Goal: Information Seeking & Learning: Compare options

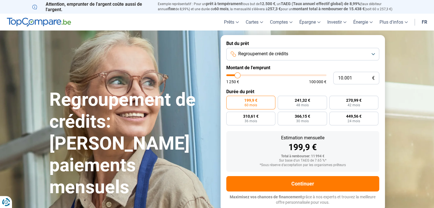
type input "10.750"
type input "10750"
type input "11.500"
type input "11500"
type input "12.750"
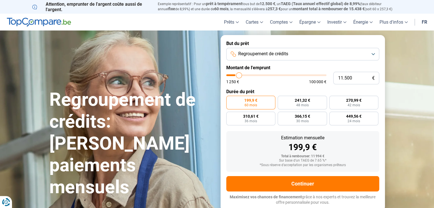
type input "12750"
type input "14.000"
type input "14000"
type input "15.500"
type input "15500"
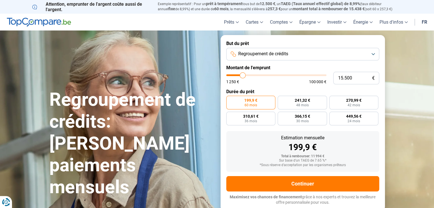
type input "16.250"
type input "16250"
type input "16.500"
type input "16500"
type input "17.000"
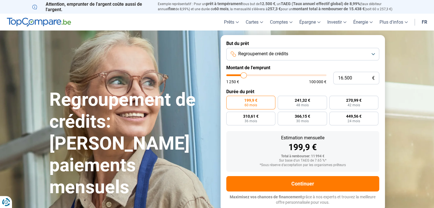
type input "17000"
type input "17.250"
type input "17250"
type input "17.500"
type input "17500"
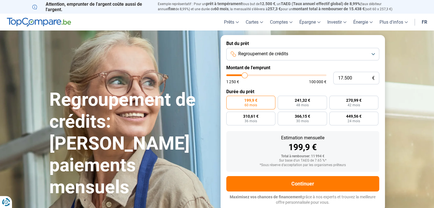
type input "17.750"
type input "17750"
type input "18.000"
type input "18000"
type input "18.250"
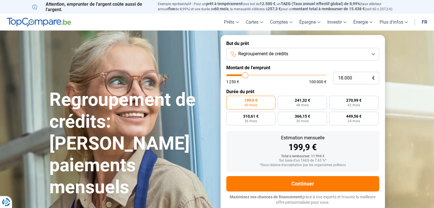
type input "18250"
type input "18.750"
type input "18750"
type input "19.250"
type input "19250"
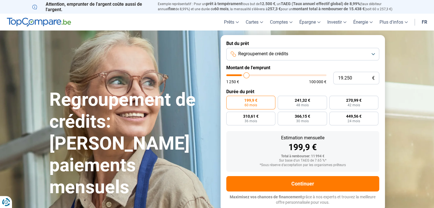
type input "20.000"
type input "20000"
type input "20.750"
type input "20750"
type input "21.250"
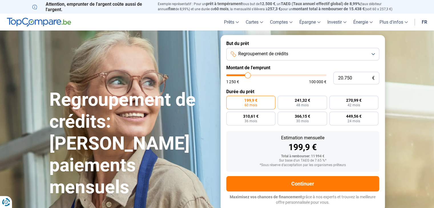
type input "21250"
type input "22.000"
type input "22000"
type input "22.500"
type input "22500"
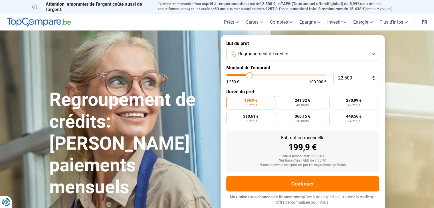
type input "23.000"
type input "23000"
type input "23.750"
type input "23750"
type input "24.500"
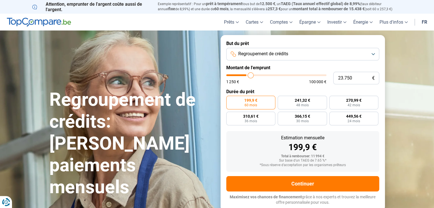
type input "24500"
type input "25.000"
type input "25000"
type input "26.500"
type input "26500"
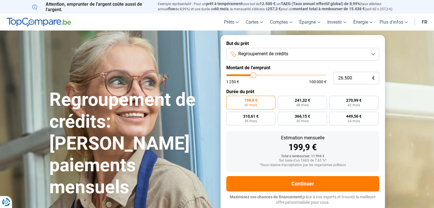
type input "28.500"
type input "28500"
type input "30.000"
type input "30000"
type input "31.500"
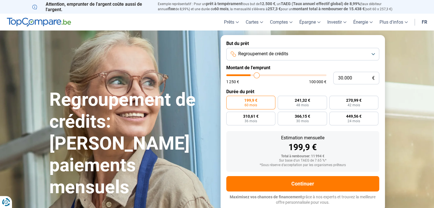
type input "31500"
type input "32.500"
type input "32500"
type input "33.000"
type input "33000"
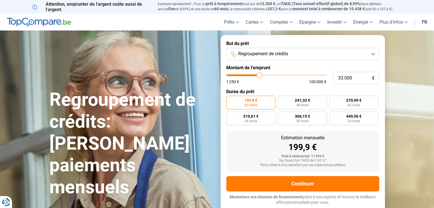
type input "33.250"
type input "33250"
type input "33.500"
type input "33500"
type input "33.750"
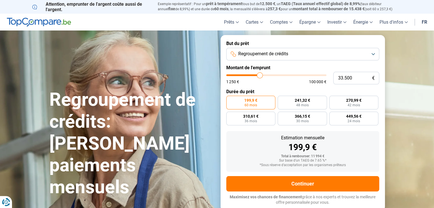
type input "33750"
type input "34.000"
type input "34000"
type input "34.250"
type input "34250"
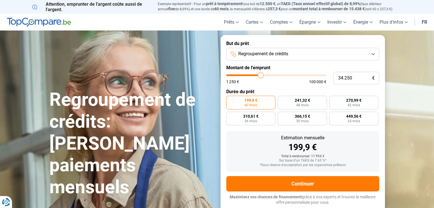
type input "34.000"
type input "34000"
type input "33.750"
type input "33750"
type input "33.250"
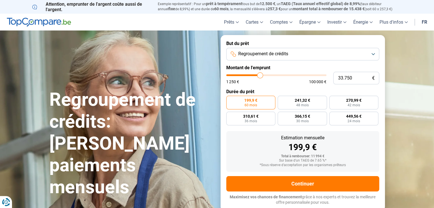
type input "33250"
type input "32.750"
type input "32750"
type input "31.500"
type input "31500"
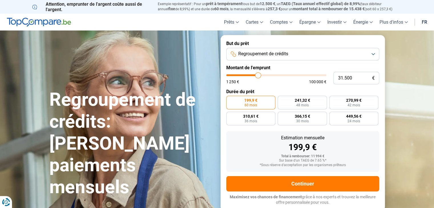
type input "30.500"
type input "30500"
type input "29.250"
type input "29250"
type input "27.000"
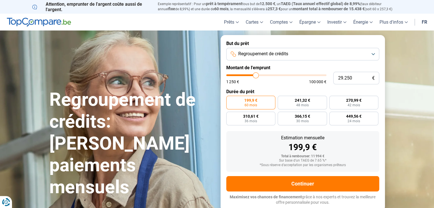
type input "27000"
type input "25.750"
type input "25750"
type input "25.000"
type input "25000"
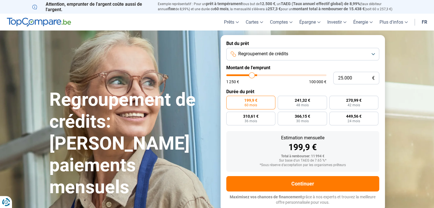
type input "23.750"
type input "23750"
type input "23.250"
type input "23250"
type input "22.250"
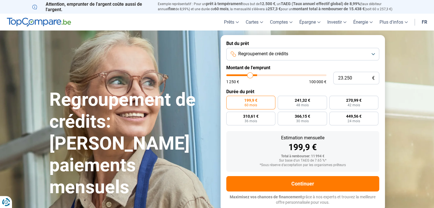
type input "22250"
type input "21.250"
type input "21250"
type input "20.750"
type input "20750"
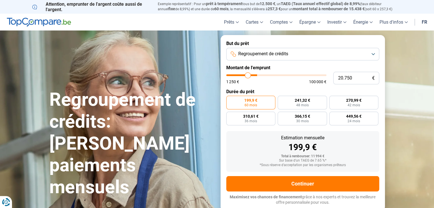
type input "19.750"
type input "19750"
type input "19.250"
type input "19250"
type input "19.000"
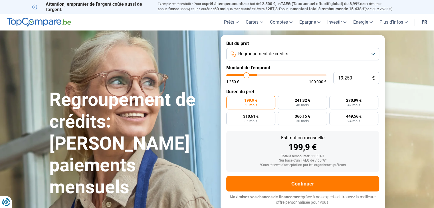
type input "19000"
type input "18.750"
type input "18750"
type input "17.250"
type input "17250"
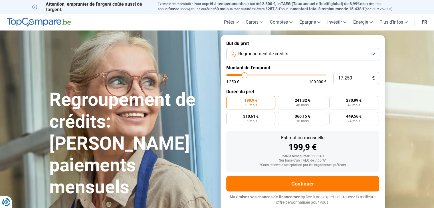
type input "15.500"
type input "15500"
type input "13.000"
type input "13000"
type input "11.750"
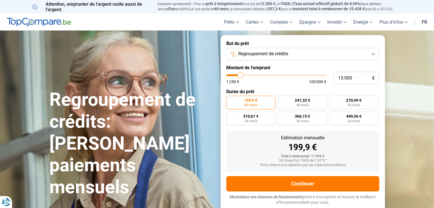
type input "11750"
type input "10.500"
type input "10500"
type input "9.500"
type input "9500"
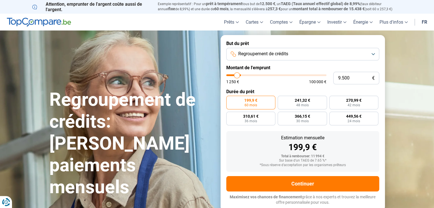
type input "8.750"
type input "8750"
type input "8.250"
type input "8250"
type input "8.000"
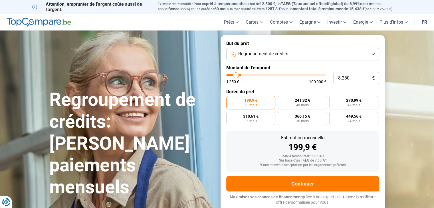
type input "8000"
type input "7.750"
type input "7750"
type input "7.250"
type input "7250"
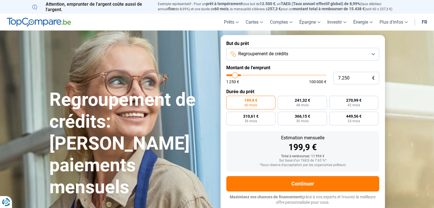
type input "7.000"
type input "7000"
type input "6.750"
type input "6750"
type input "6.250"
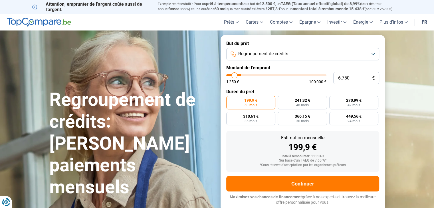
type input "6250"
type input "5.750"
type input "5750"
type input "5.250"
type input "5250"
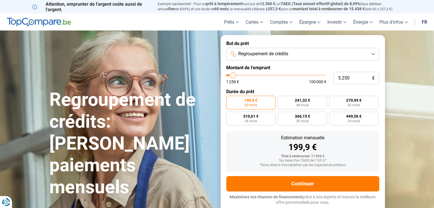
type input "4.000"
type input "4000"
type input "3.250"
type input "3250"
type input "2.750"
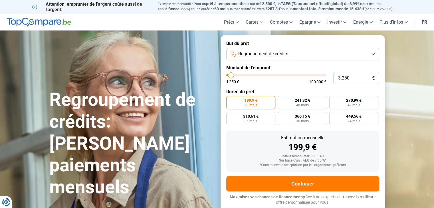
type input "2750"
type input "1.500"
type input "1500"
type input "1.250"
type input "1250"
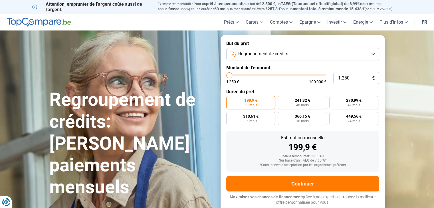
type input "1.500"
type input "1500"
type input "2.000"
type input "2000"
type input "2.500"
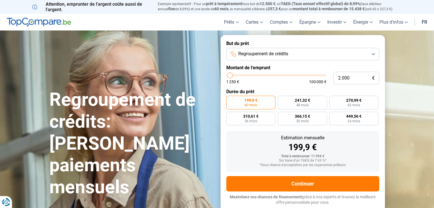
type input "2500"
type input "2.750"
type input "2750"
type input "3.000"
type input "3000"
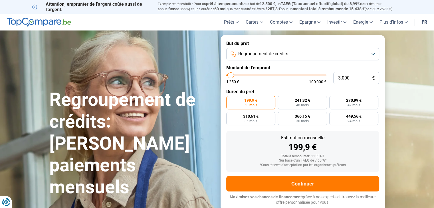
type input "3.250"
type input "3250"
type input "3.000"
type input "3000"
type input "2.750"
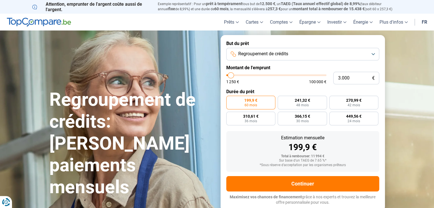
type input "2750"
type input "3.000"
type input "3000"
type input "3.250"
type input "3250"
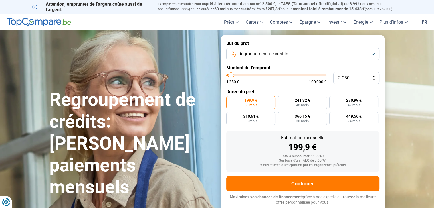
type input "3.500"
type input "3500"
type input "3.750"
type input "3750"
type input "3.500"
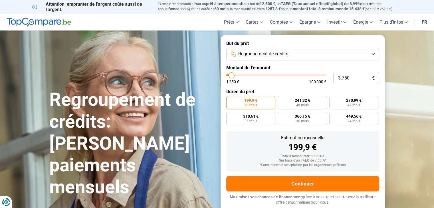
type input "3500"
type input "3.250"
type input "3250"
type input "3.000"
drag, startPoint x: 0, startPoint y: 0, endPoint x: 231, endPoint y: 77, distance: 243.6
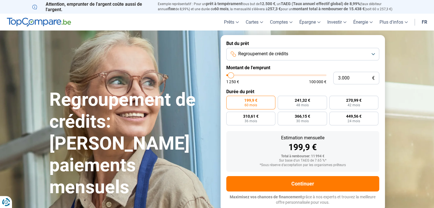
type input "3000"
click at [231, 76] on input "range" at bounding box center [276, 76] width 100 height 2
radio input "true"
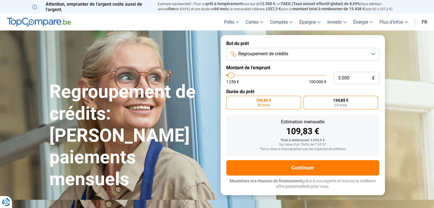
click at [337, 105] on span "24 mois" at bounding box center [341, 105] width 13 height 3
click at [307, 100] on input "134,85 € 24 mois" at bounding box center [306, 98] width 4 height 4
radio input "true"
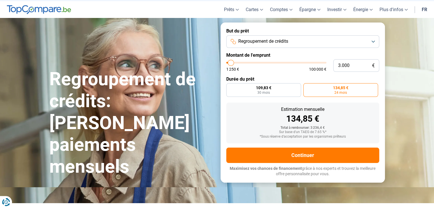
scroll to position [9, 0]
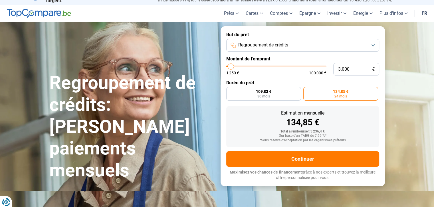
click at [360, 43] on button "Regroupement de crédits" at bounding box center [302, 45] width 153 height 13
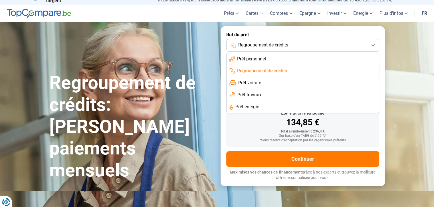
click at [257, 59] on span "Prêt personnel" at bounding box center [251, 59] width 29 height 6
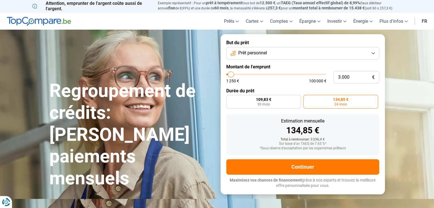
scroll to position [1, 0]
click at [349, 53] on button "Prêt personnel" at bounding box center [302, 53] width 153 height 13
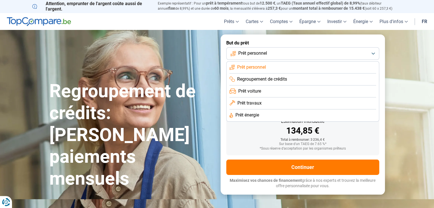
click at [255, 103] on span "Prêt travaux" at bounding box center [250, 103] width 24 height 6
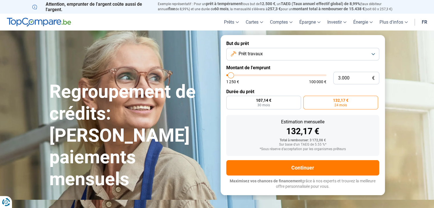
scroll to position [14, 0]
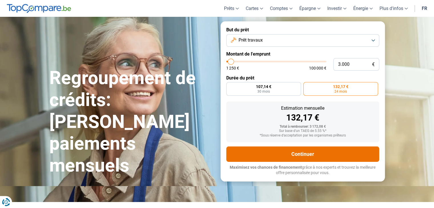
click at [302, 155] on button "Continuer" at bounding box center [302, 154] width 153 height 15
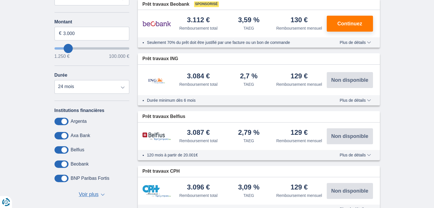
scroll to position [160, 0]
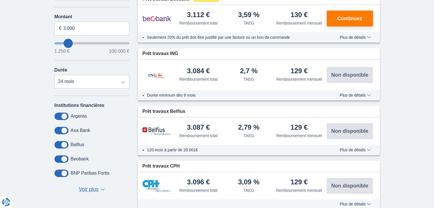
click at [365, 95] on span "Plus de détails" at bounding box center [355, 95] width 31 height 4
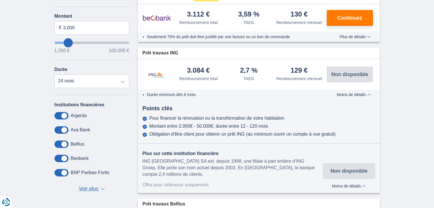
scroll to position [170, 0]
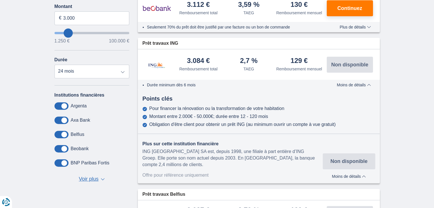
click at [368, 84] on span "Moins de détails" at bounding box center [354, 85] width 34 height 4
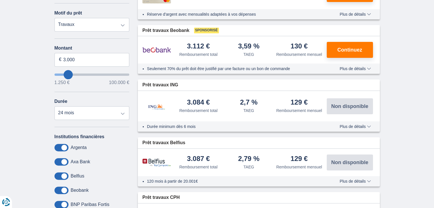
scroll to position [112, 0]
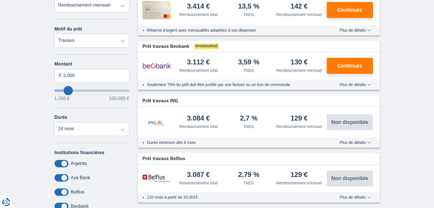
click at [365, 83] on span "Plus de détails" at bounding box center [355, 85] width 31 height 4
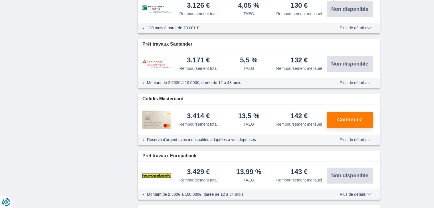
scroll to position [798, 0]
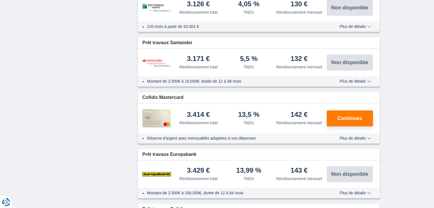
click at [358, 137] on span "Plus de détails" at bounding box center [355, 138] width 31 height 4
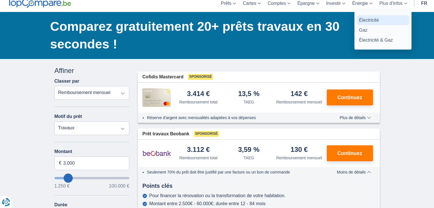
scroll to position [25, 0]
